Goal: Task Accomplishment & Management: Use online tool/utility

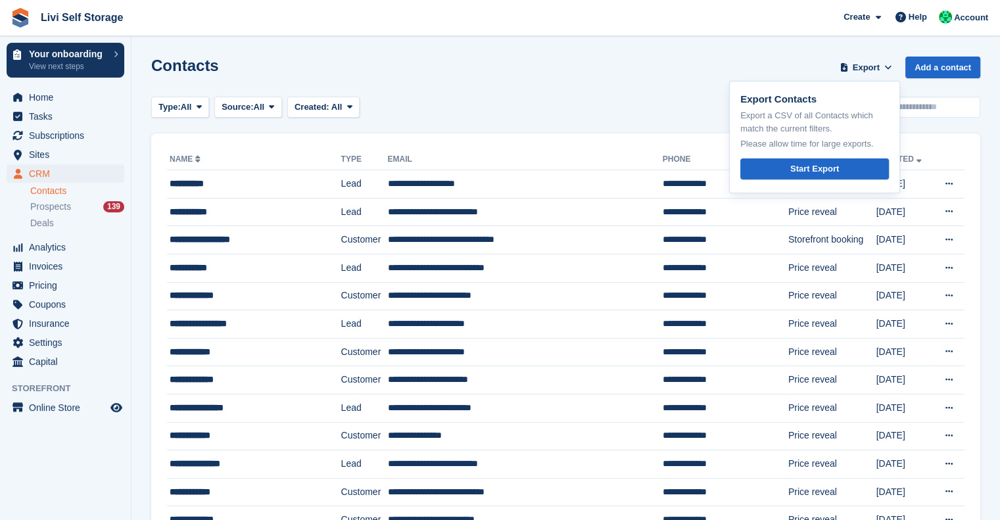
click at [605, 75] on div "Contacts Export Export Contacts Export a CSV of all Contacts which match the cu…" at bounding box center [565, 75] width 829 height 37
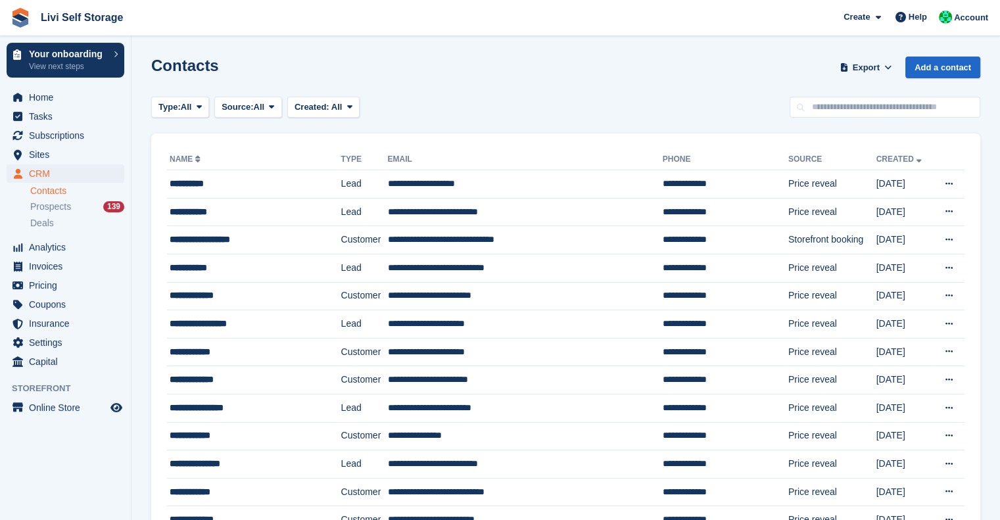
click at [682, 57] on div "Contacts Export Export Contacts Export a CSV of all Contacts which match the cu…" at bounding box center [565, 75] width 829 height 37
click at [851, 64] on span at bounding box center [844, 67] width 13 height 13
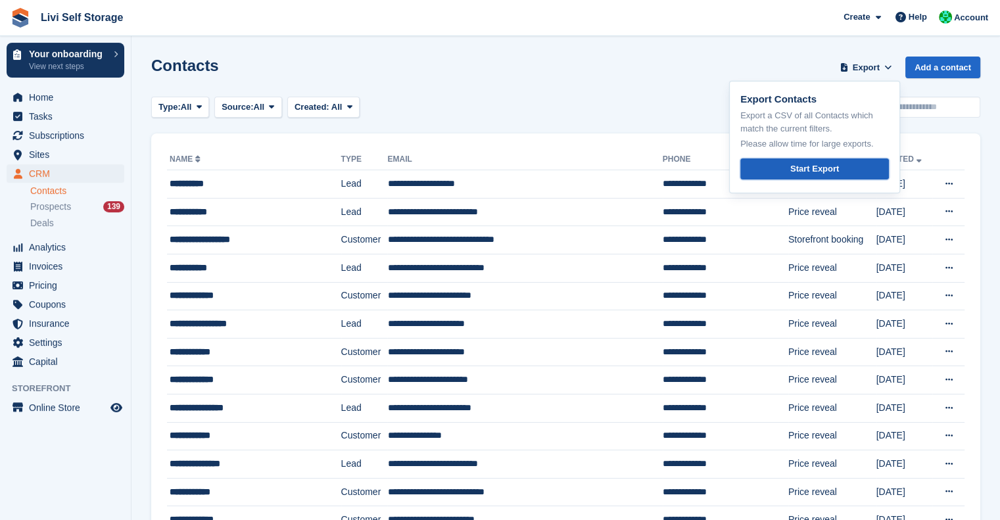
click at [811, 164] on div "Start Export" at bounding box center [814, 168] width 49 height 13
click at [497, 70] on div "Contacts Export Export Contacts Export a CSV of all Contacts which match the cu…" at bounding box center [565, 75] width 829 height 37
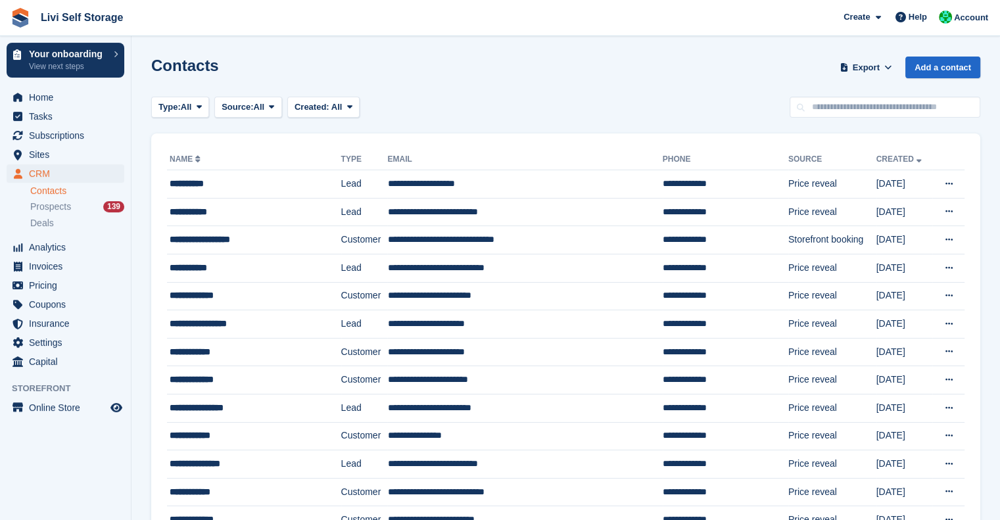
click at [192, 110] on span "All" at bounding box center [186, 107] width 11 height 13
click at [191, 157] on link "Lead" at bounding box center [214, 162] width 114 height 24
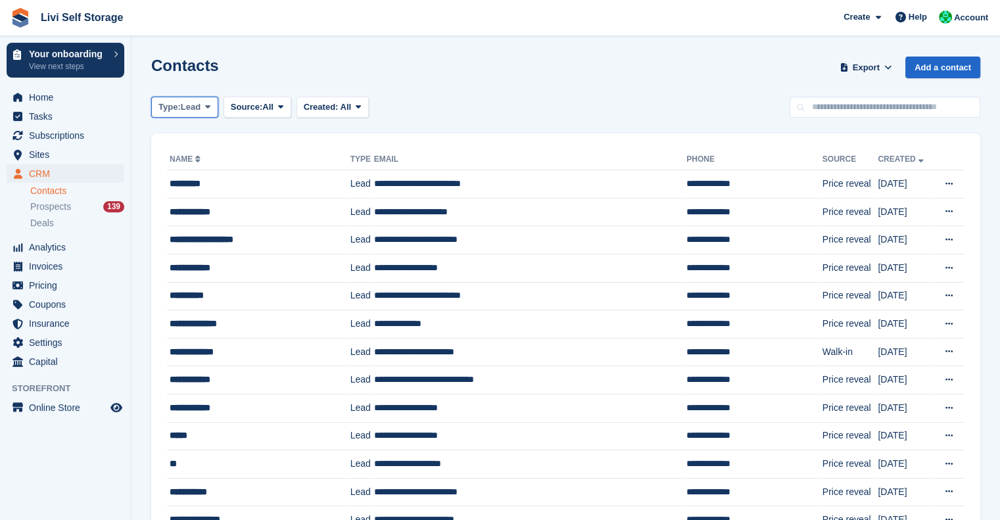
click at [203, 108] on button "Type: Lead" at bounding box center [184, 108] width 67 height 22
click at [197, 138] on link "All" at bounding box center [214, 138] width 114 height 24
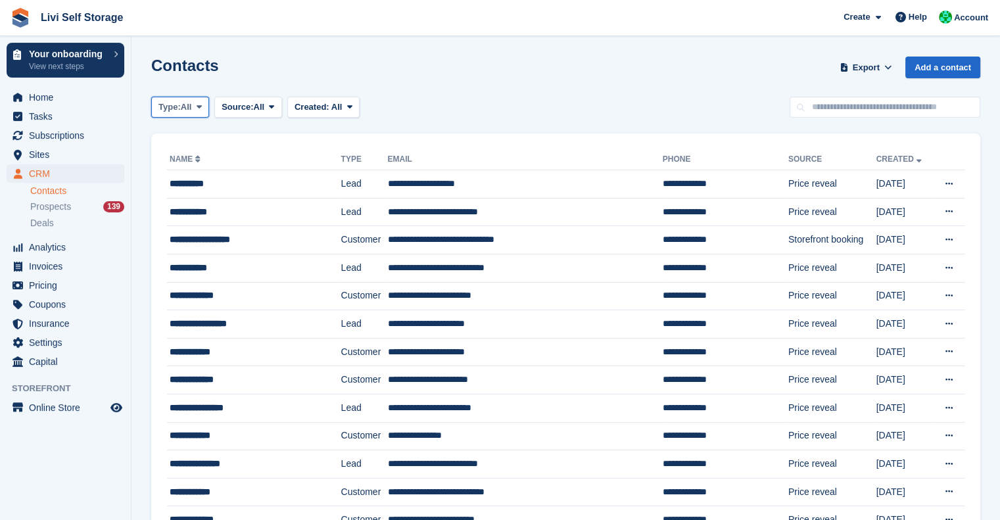
click at [203, 115] on button "Type: All" at bounding box center [180, 108] width 58 height 22
click at [202, 160] on link "Lead" at bounding box center [214, 162] width 114 height 24
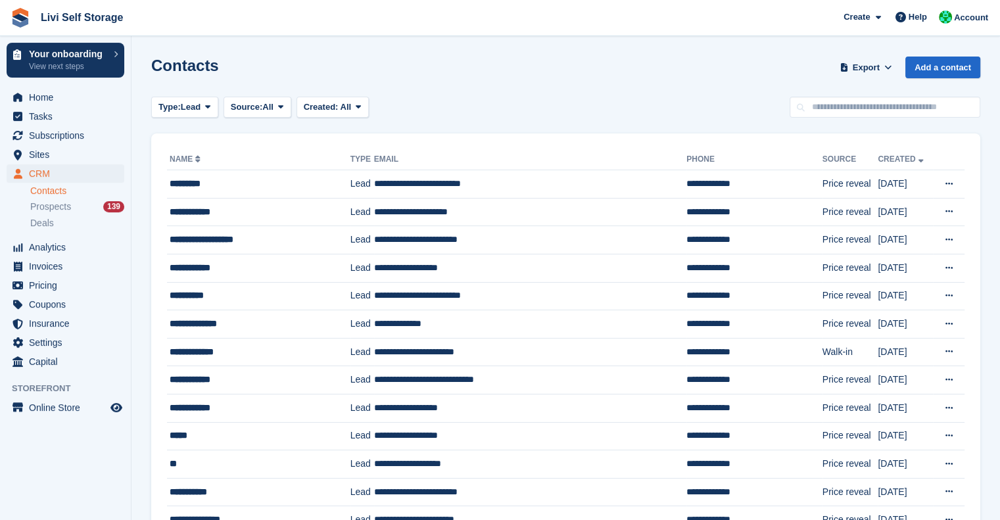
click at [740, 115] on div "Type: Lead All Lead Customer Source: All All Storefront Backoffice Pre-Opening …" at bounding box center [565, 108] width 829 height 22
click at [863, 70] on span "Export" at bounding box center [866, 67] width 27 height 13
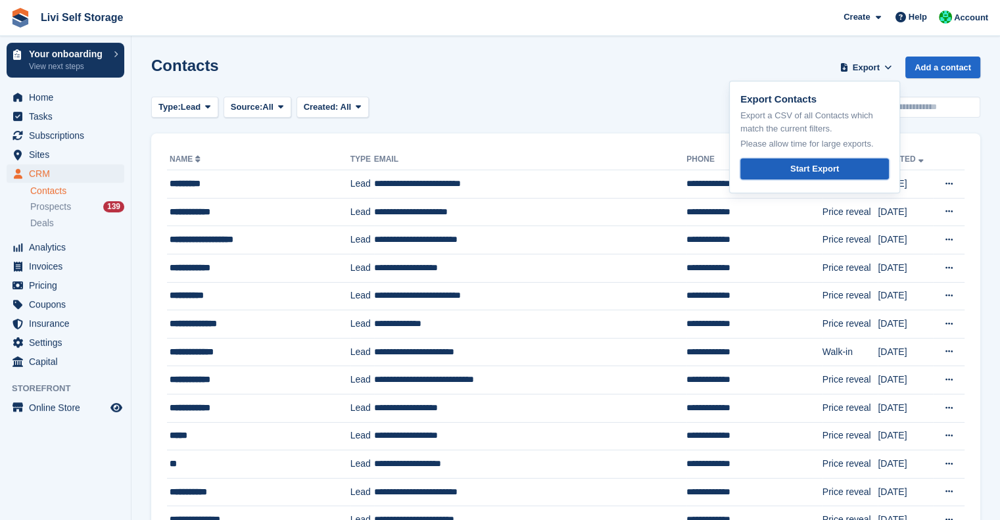
click at [830, 168] on div "Start Export" at bounding box center [814, 168] width 49 height 13
